Goal: Task Accomplishment & Management: Complete application form

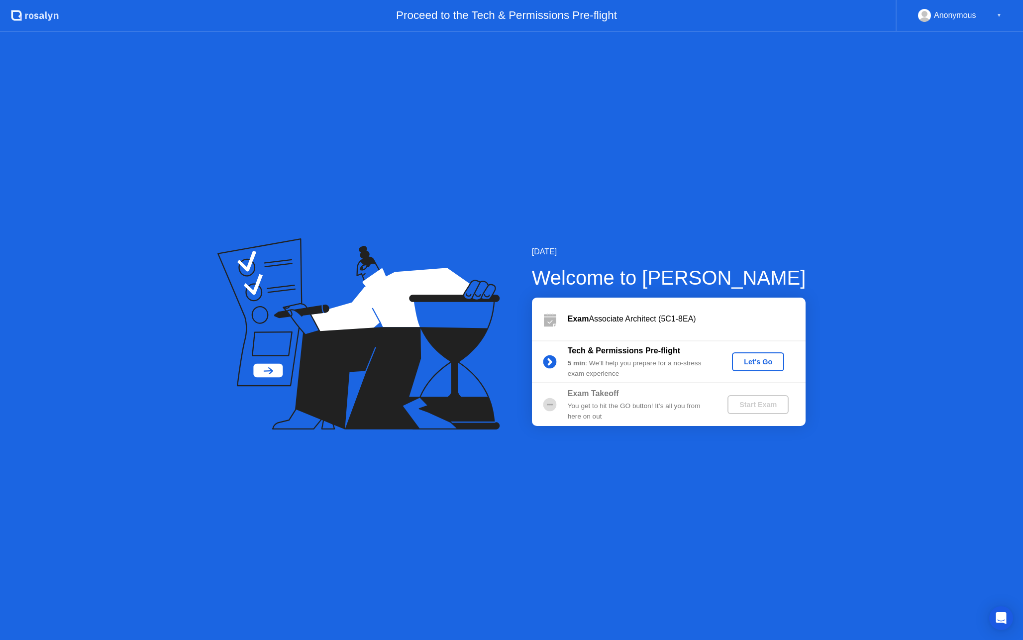
click at [737, 361] on div "Let's Go" at bounding box center [758, 362] width 44 height 8
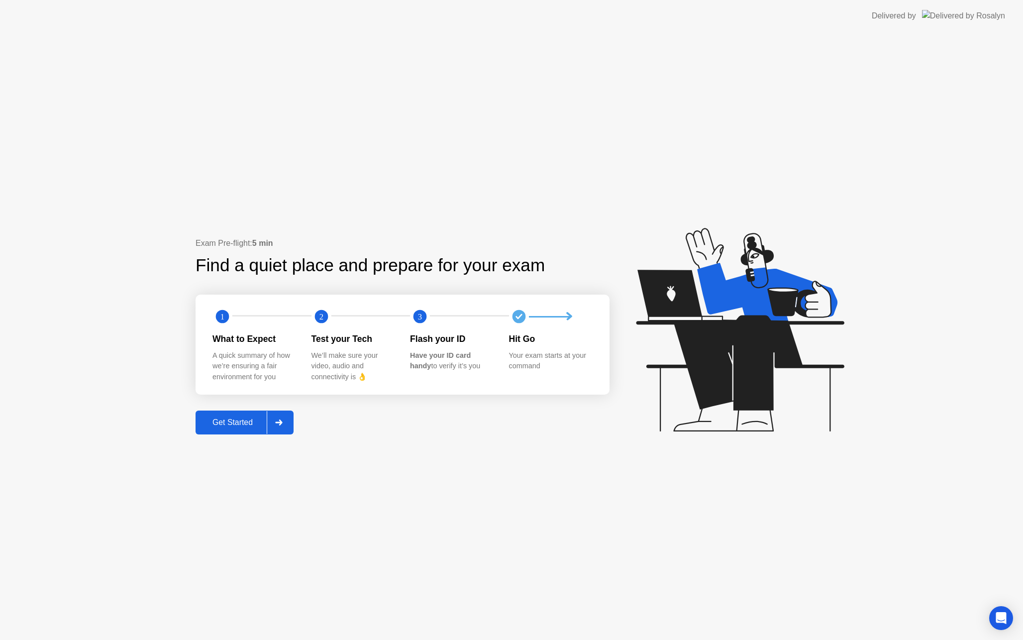
click at [289, 414] on div at bounding box center [279, 422] width 24 height 23
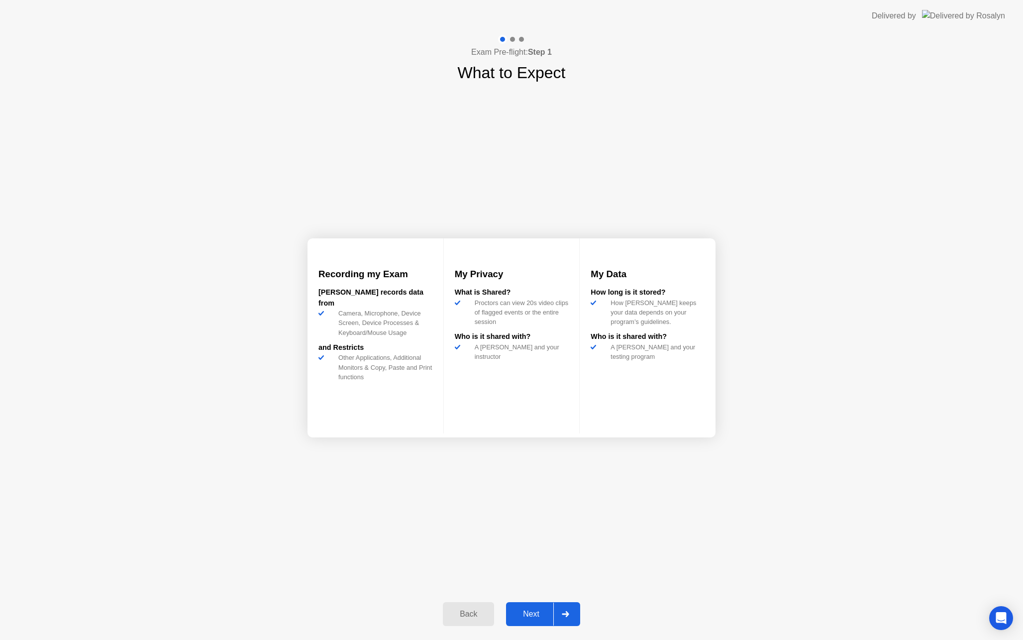
click at [572, 608] on div at bounding box center [565, 613] width 24 height 23
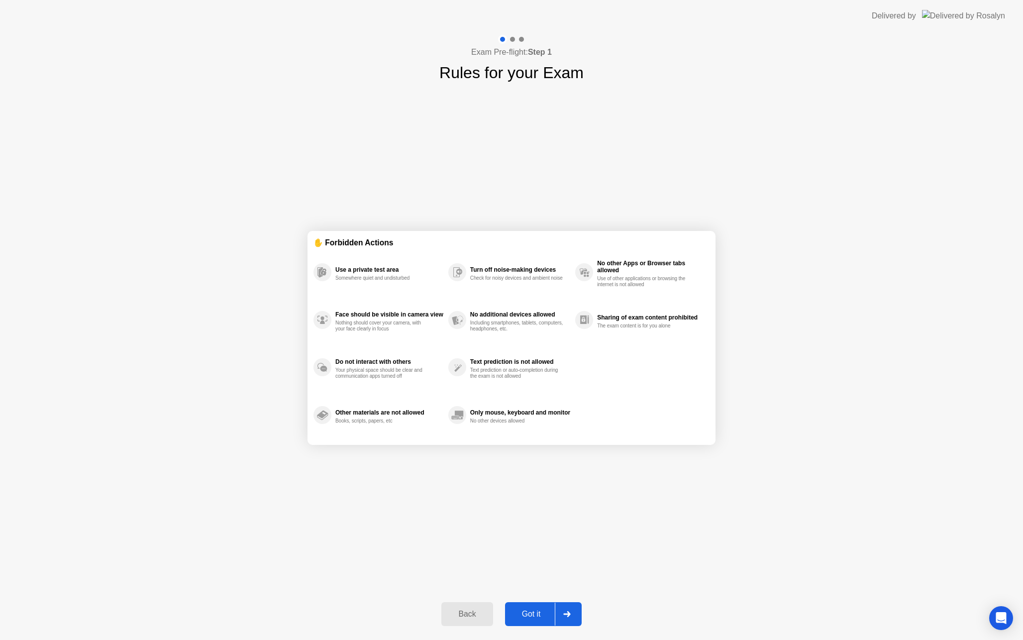
click at [572, 608] on div at bounding box center [567, 613] width 24 height 23
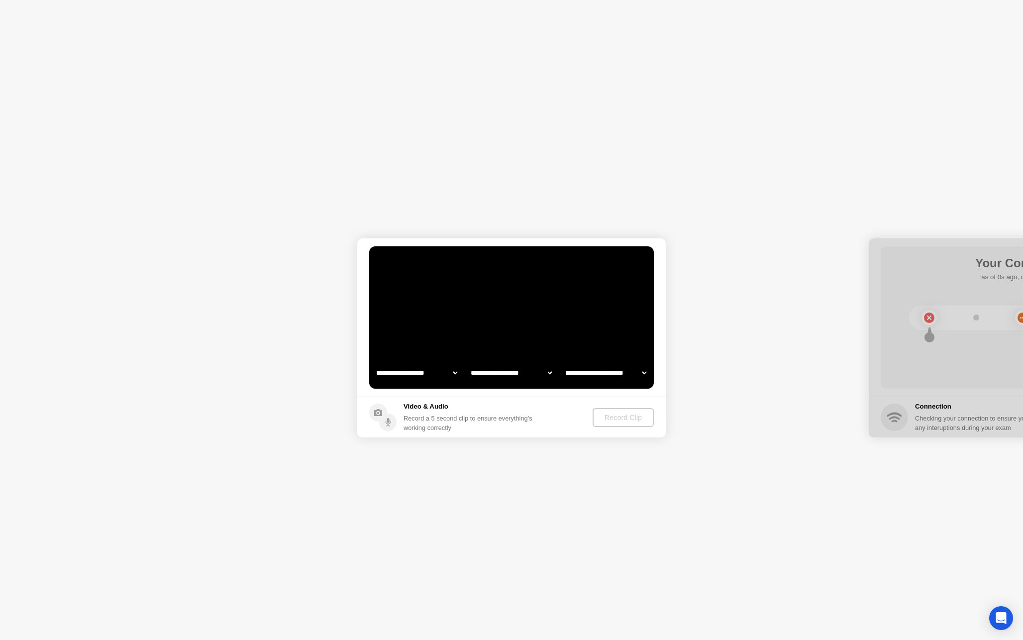
select select "**********"
select select "*******"
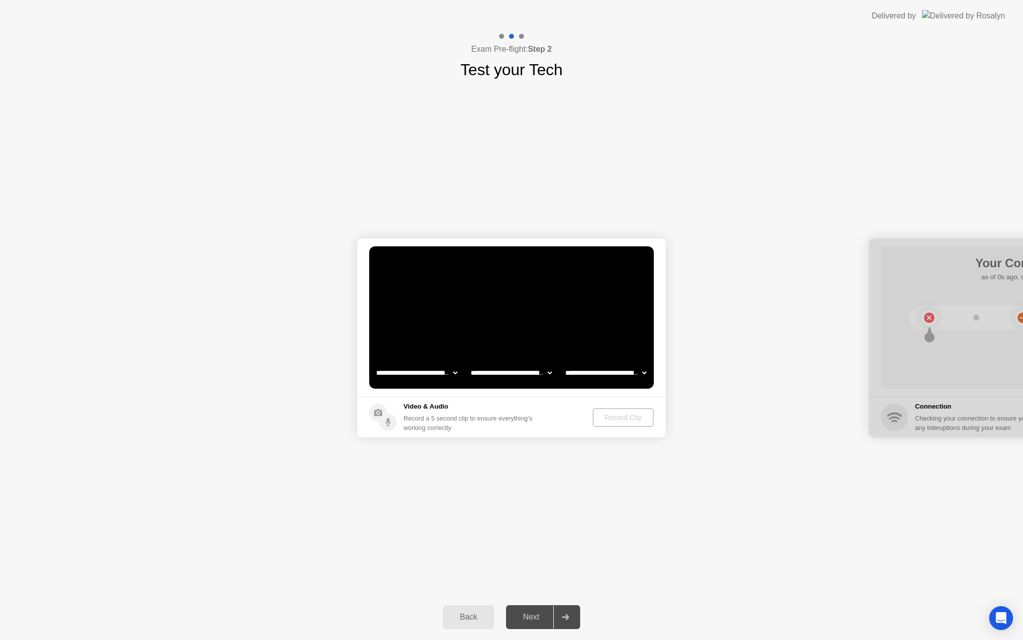
click at [479, 619] on div "Back" at bounding box center [468, 616] width 45 height 9
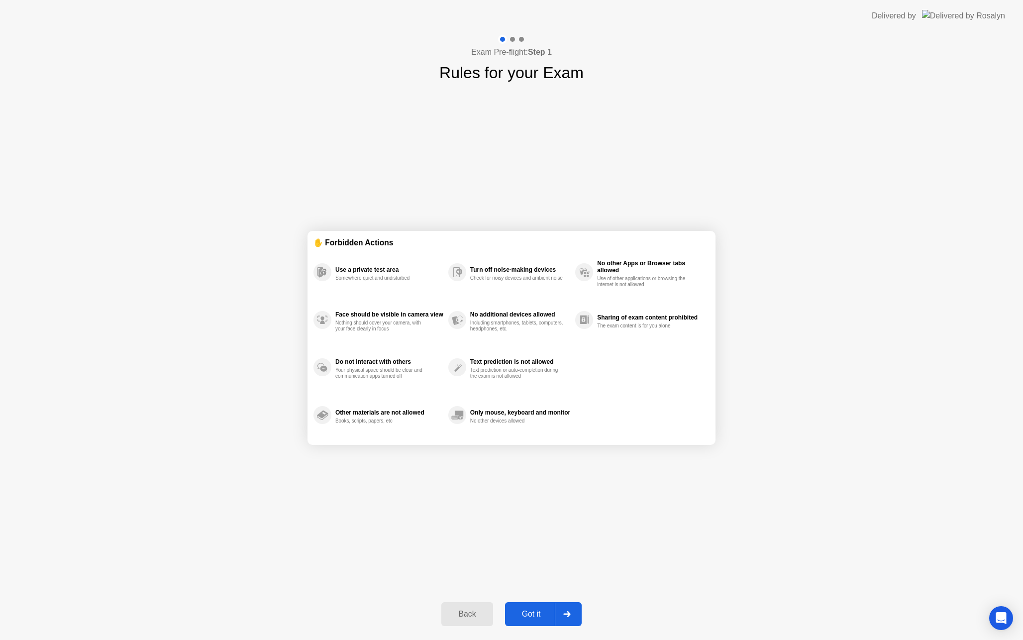
click at [545, 617] on div "Got it" at bounding box center [531, 613] width 47 height 9
select select "**********"
select select "*******"
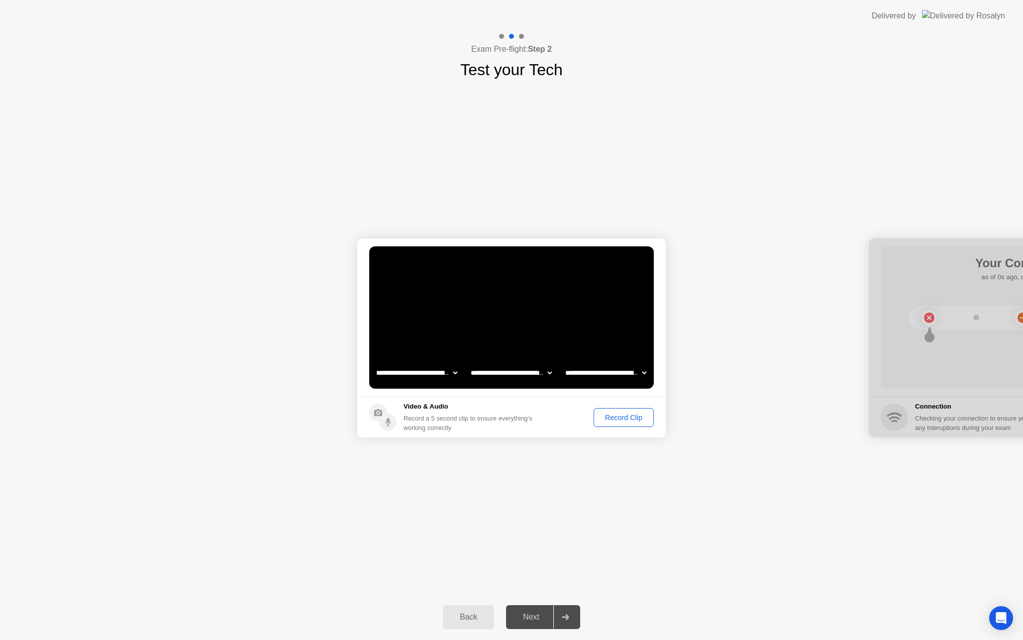
click at [633, 422] on button "Record Clip" at bounding box center [623, 417] width 60 height 19
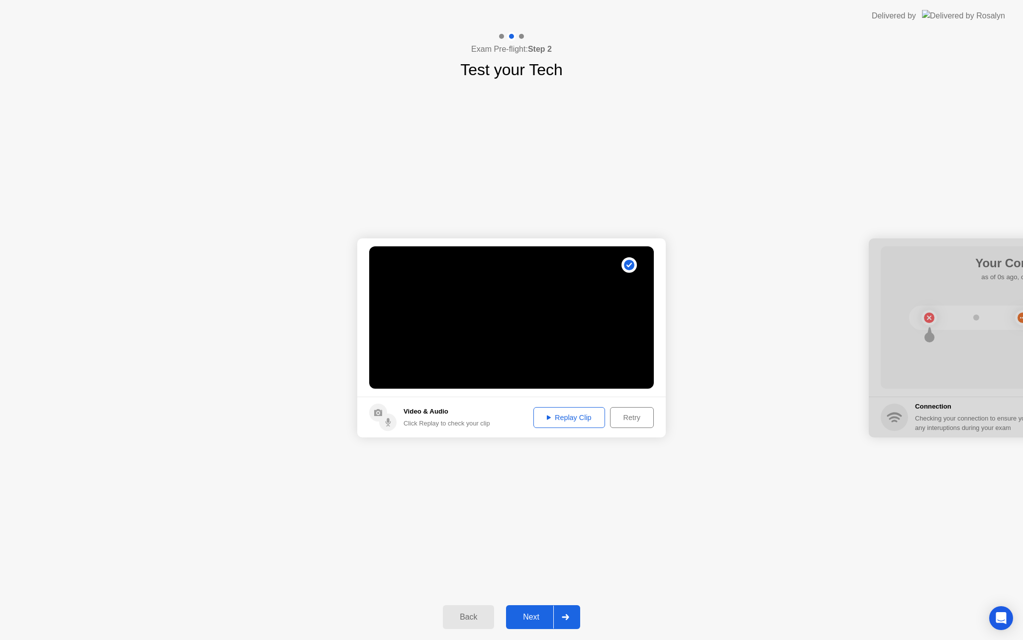
click at [514, 621] on div "Next" at bounding box center [531, 616] width 44 height 9
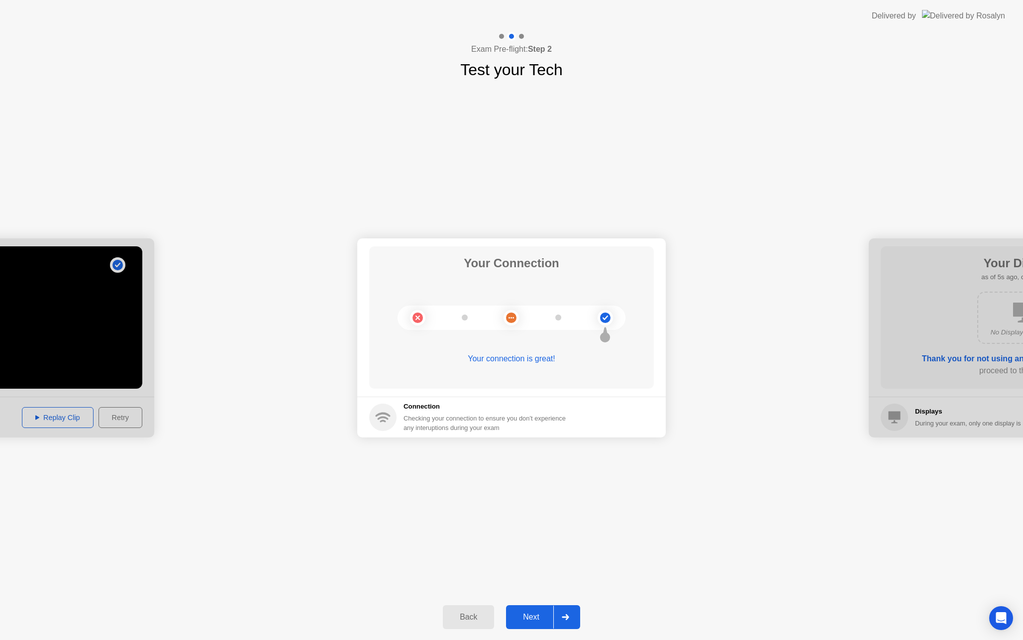
click at [577, 621] on div at bounding box center [565, 616] width 24 height 23
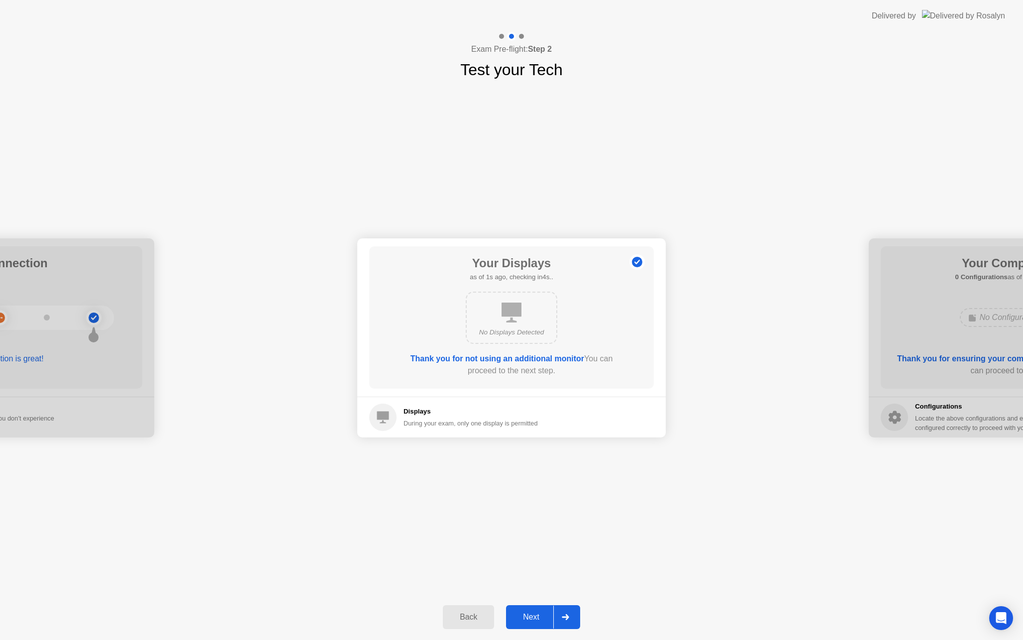
click at [572, 618] on div at bounding box center [565, 616] width 24 height 23
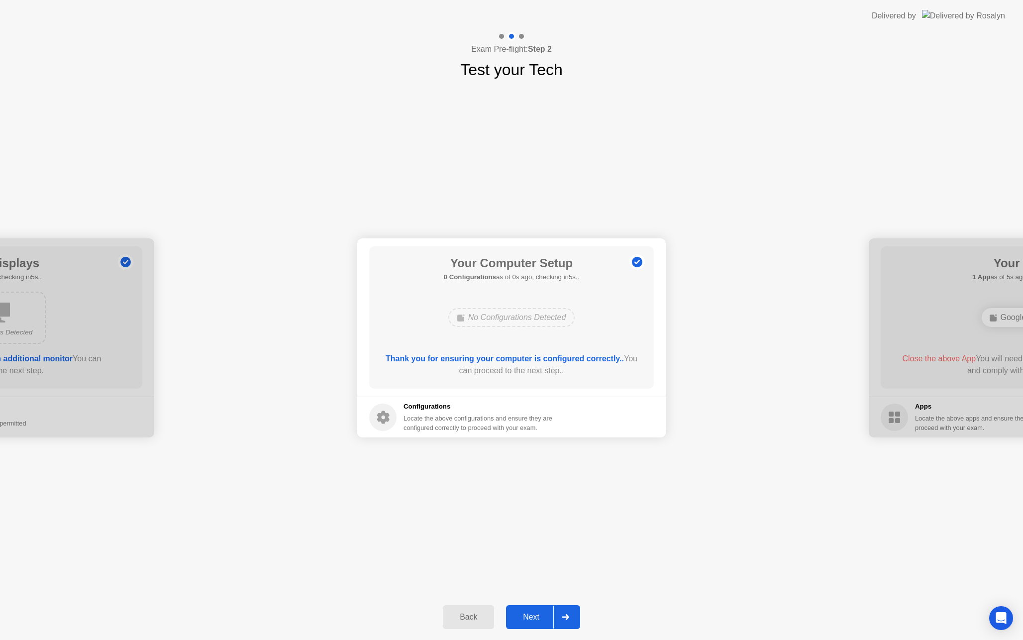
click at [572, 618] on div at bounding box center [565, 616] width 24 height 23
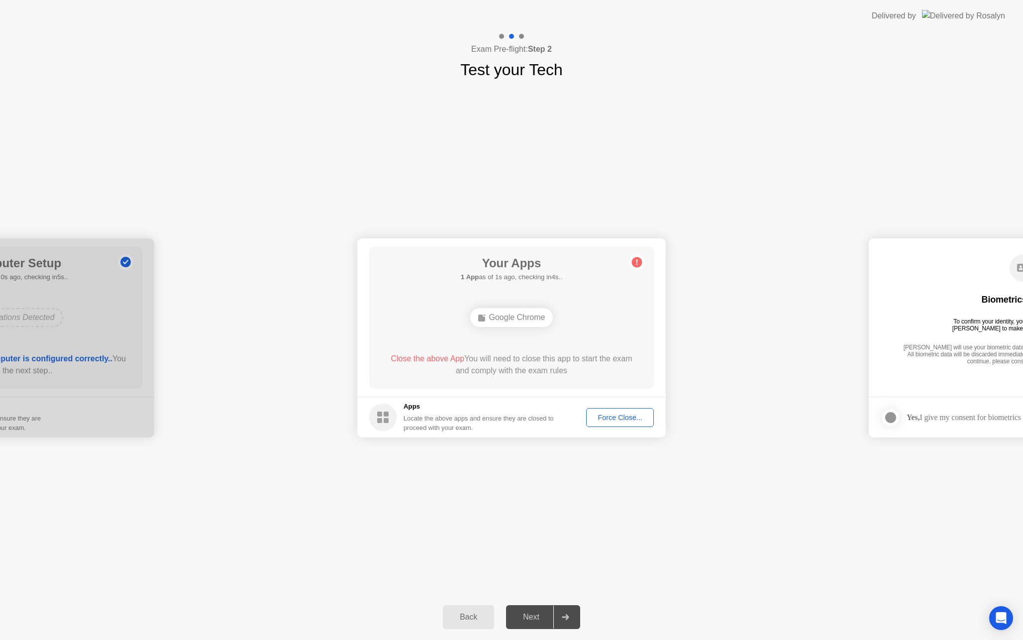
click at [605, 419] on div "Force Close..." at bounding box center [619, 417] width 61 height 8
click at [572, 612] on div at bounding box center [565, 616] width 24 height 23
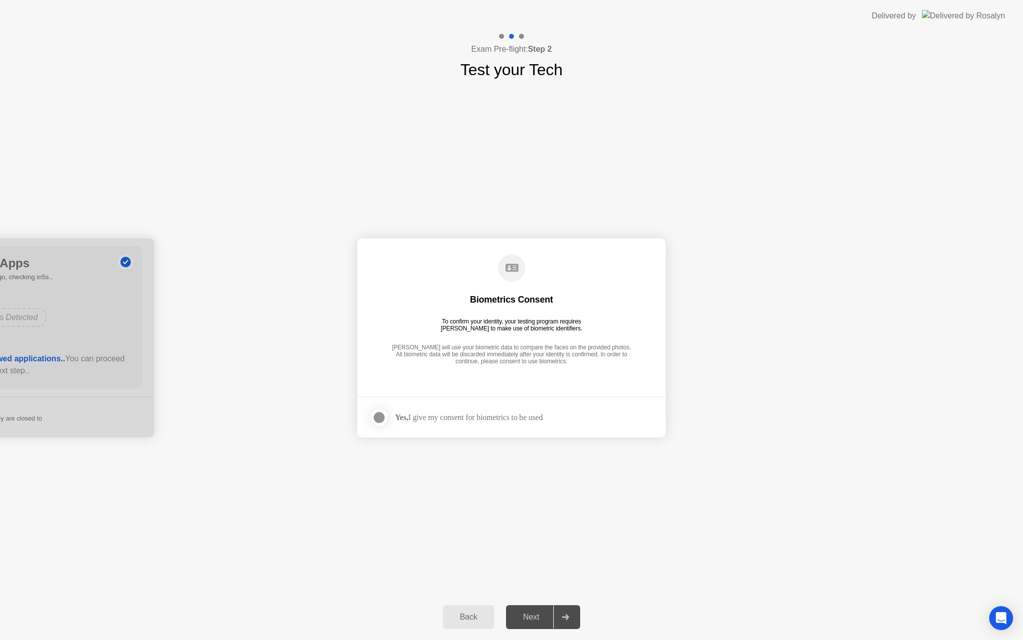
click at [384, 421] on div at bounding box center [379, 417] width 12 height 12
click at [560, 608] on div at bounding box center [565, 616] width 24 height 23
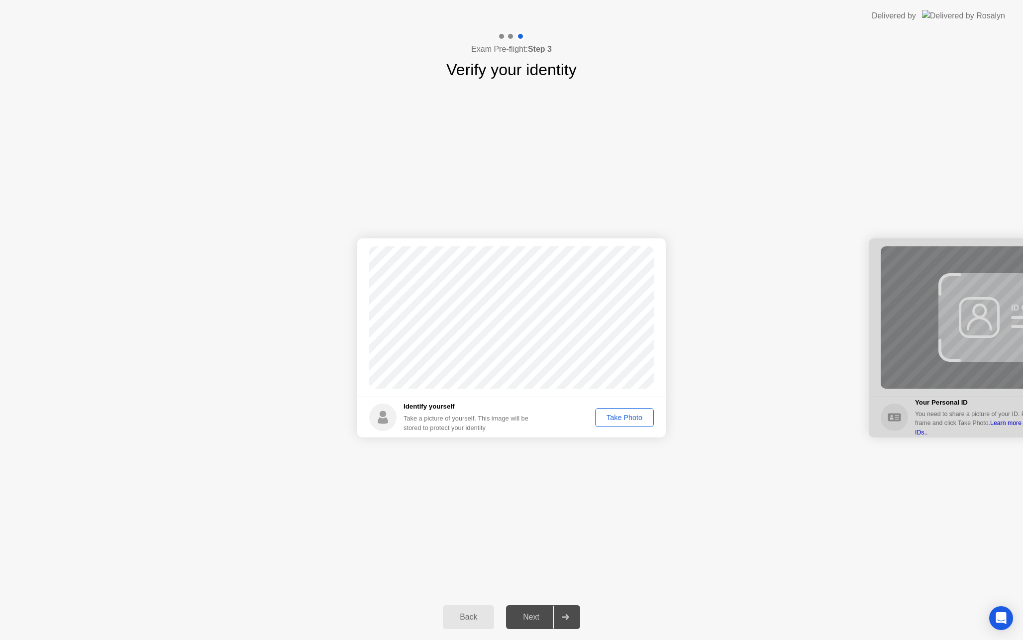
click at [625, 425] on button "Take Photo" at bounding box center [624, 417] width 59 height 19
click at [632, 421] on div "Retake" at bounding box center [630, 417] width 39 height 8
click at [631, 421] on div "Take Photo" at bounding box center [624, 417] width 52 height 8
click at [573, 619] on div at bounding box center [565, 616] width 24 height 23
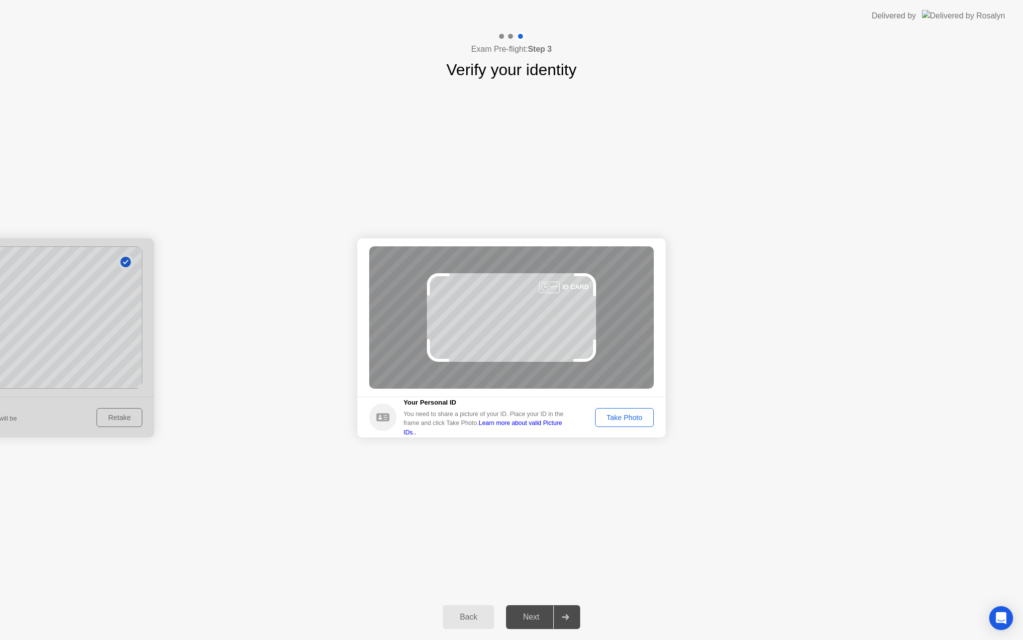
click at [607, 417] on div "Take Photo" at bounding box center [624, 417] width 52 height 8
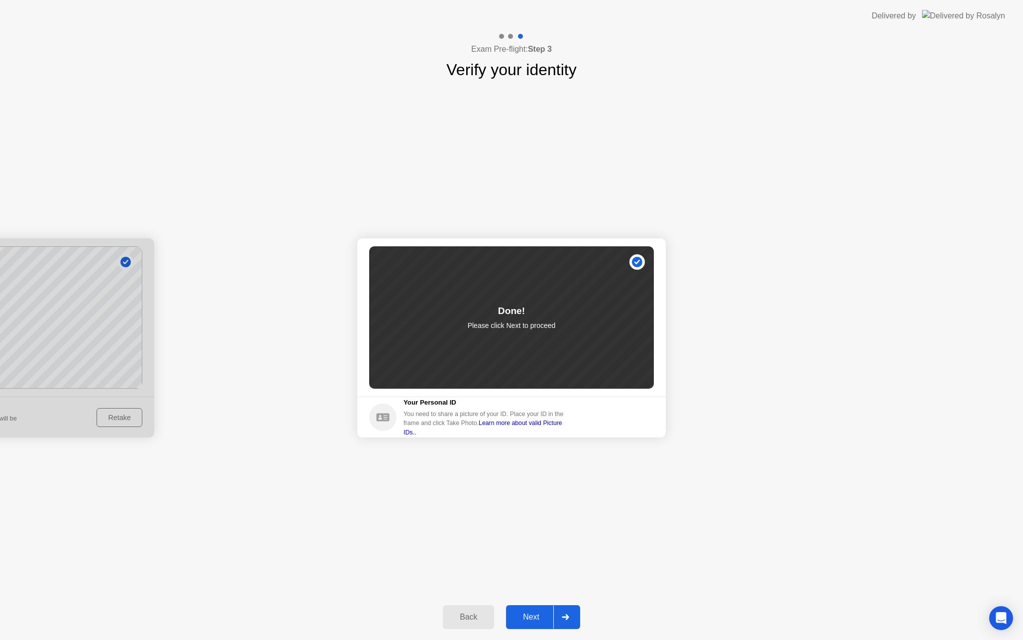
click at [563, 626] on div at bounding box center [565, 616] width 24 height 23
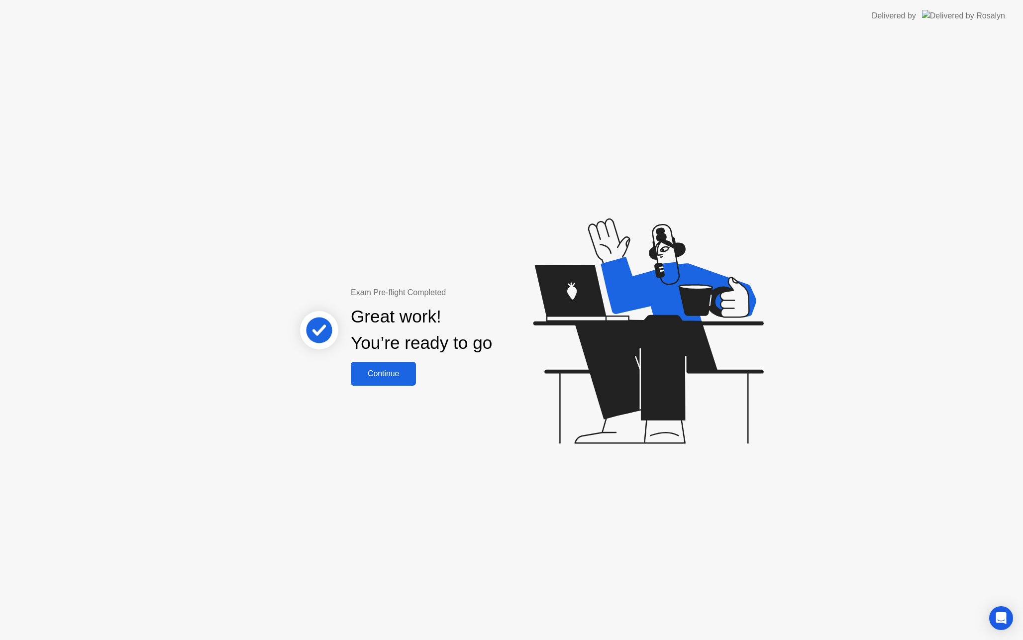
click at [407, 383] on button "Continue" at bounding box center [383, 374] width 65 height 24
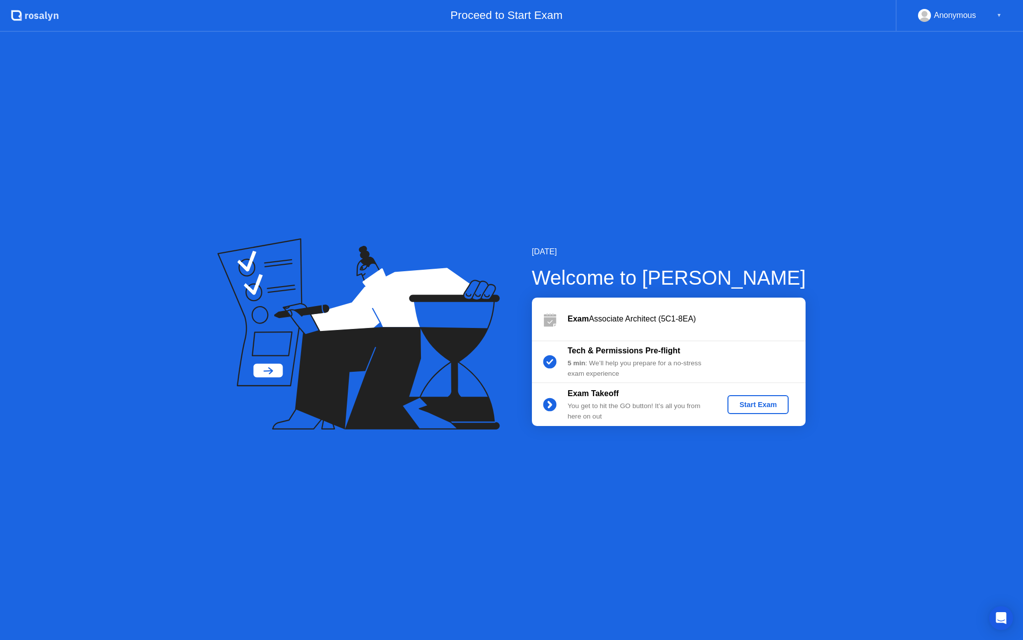
click at [749, 407] on div "Start Exam" at bounding box center [757, 404] width 53 height 8
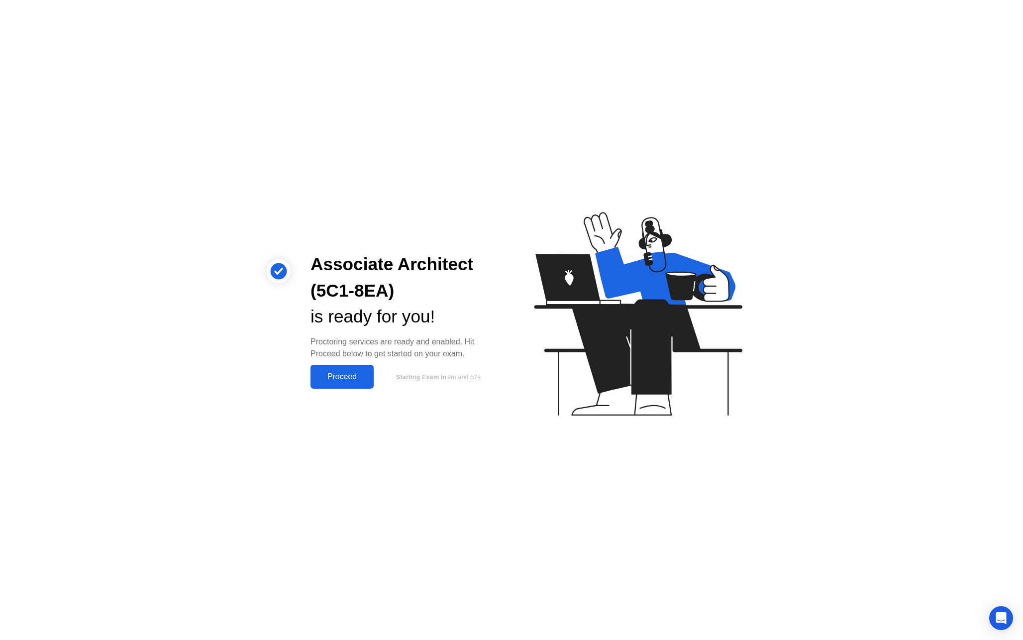
click at [358, 375] on div "Proceed" at bounding box center [341, 376] width 57 height 9
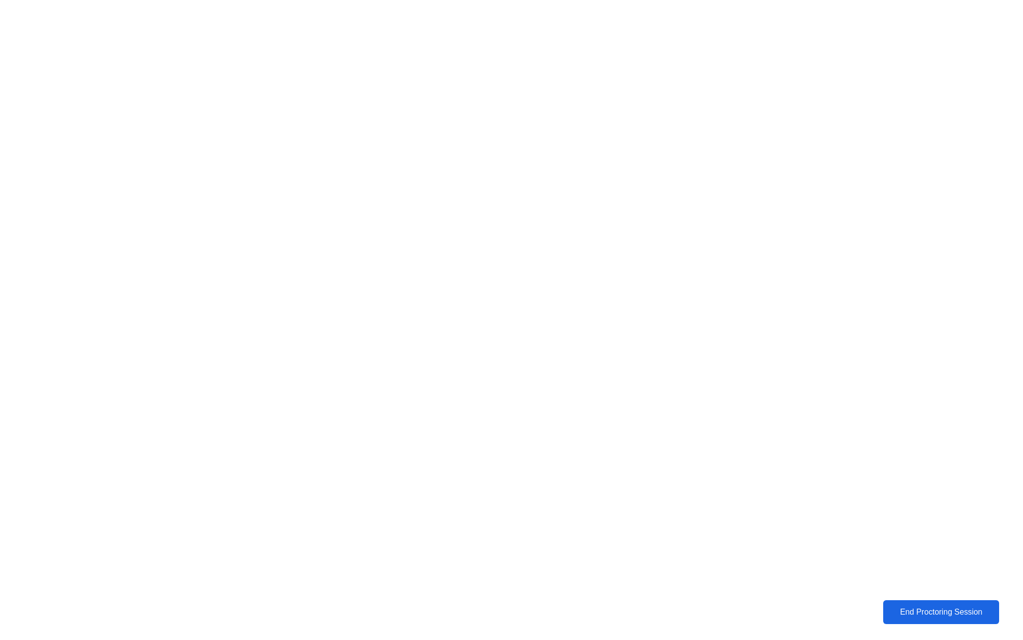
click at [922, 613] on div "End Proctoring Session" at bounding box center [940, 611] width 110 height 9
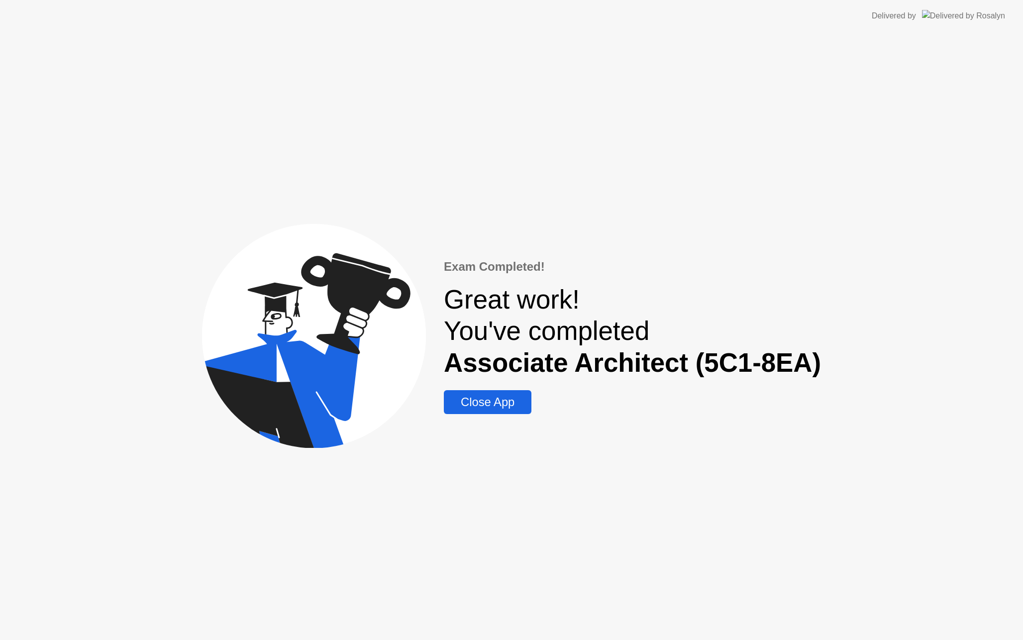
click at [514, 402] on div "Close App" at bounding box center [488, 402] width 82 height 14
